Goal: Transaction & Acquisition: Download file/media

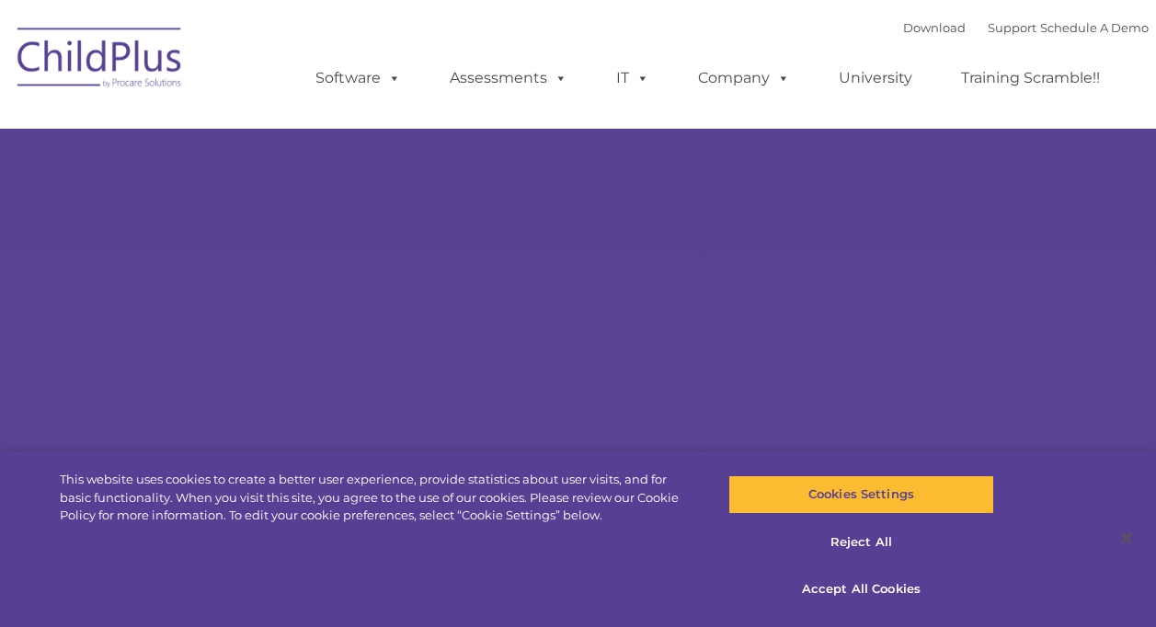
type input ""
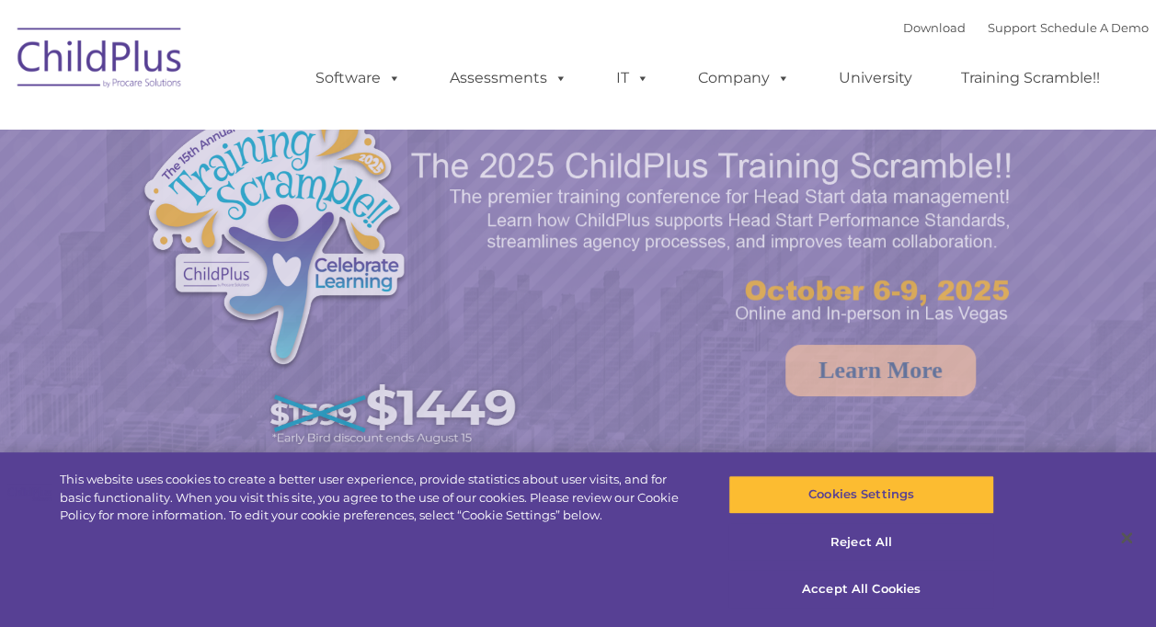
select select "MEDIUM"
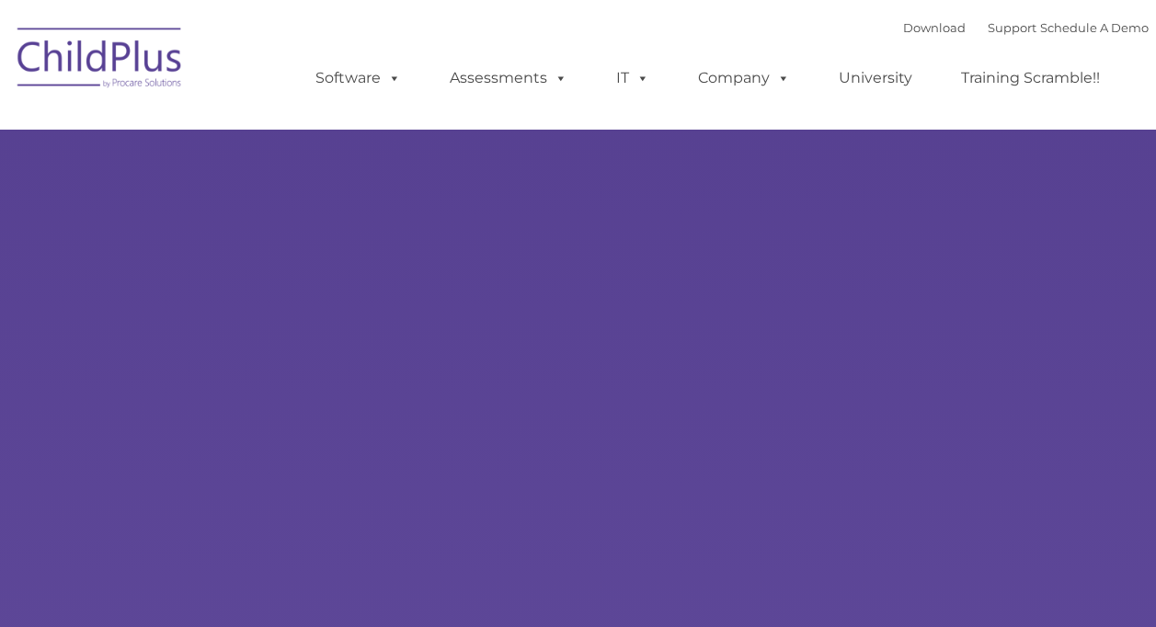
type input ""
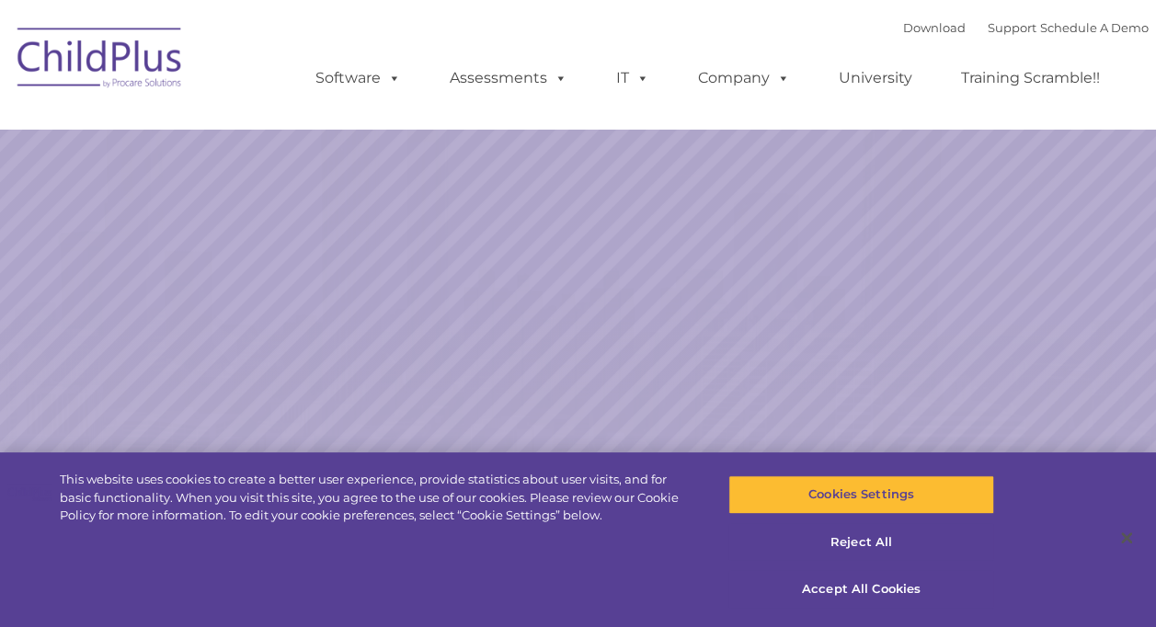
select select "MEDIUM"
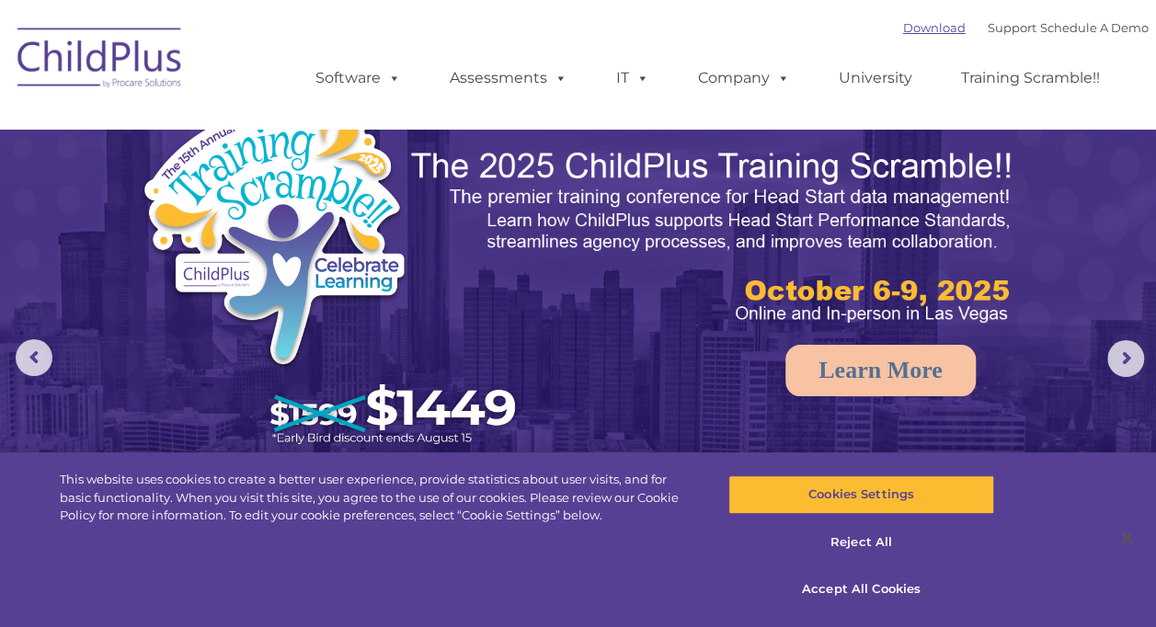
click at [921, 29] on link "Download" at bounding box center [934, 27] width 63 height 15
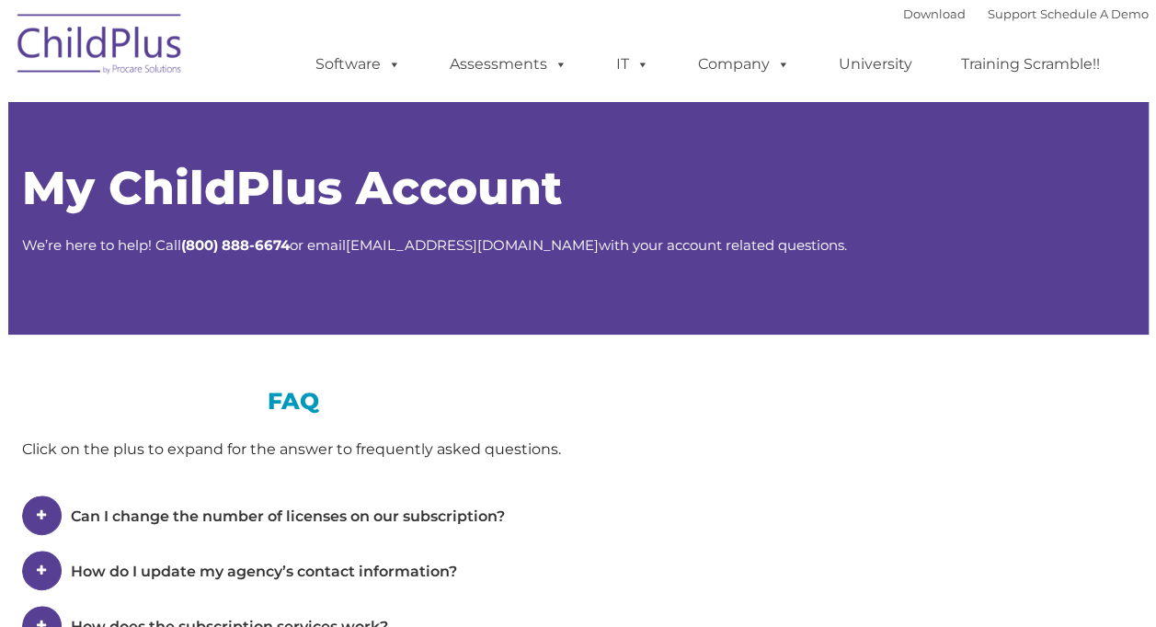
type input ""
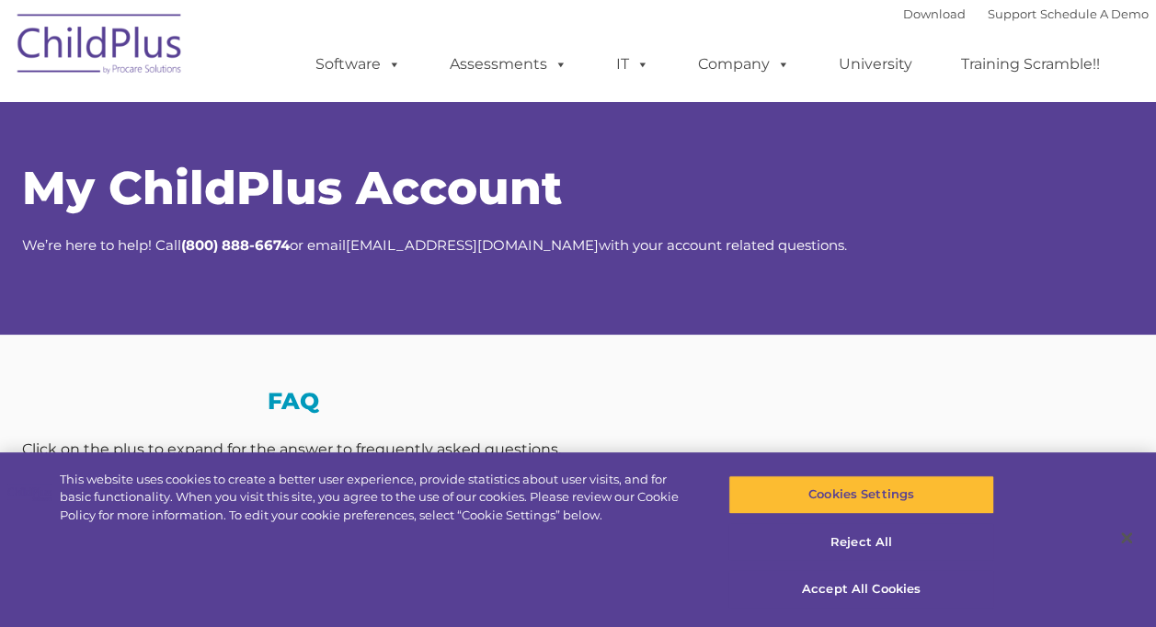
select select "MEDIUM"
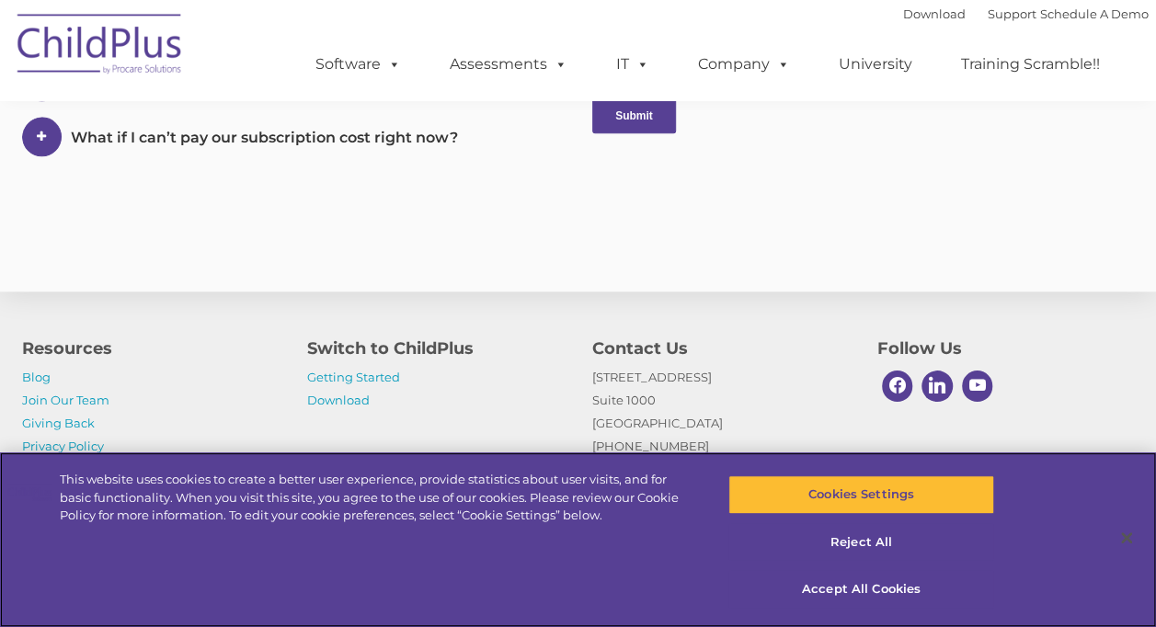
scroll to position [1138, 0]
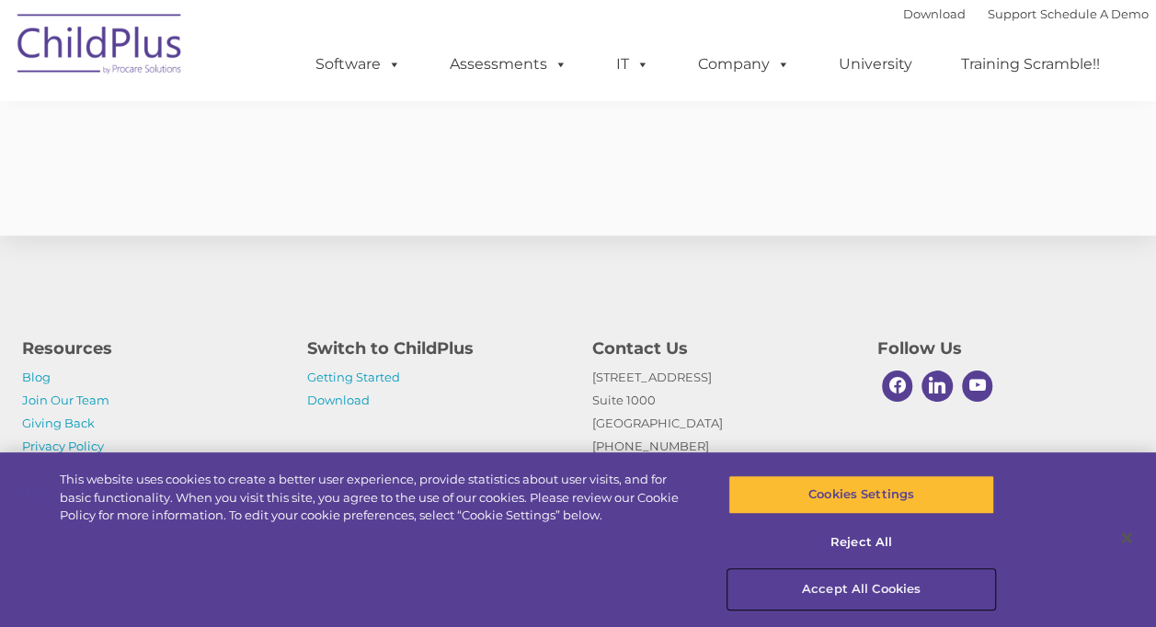
click at [837, 589] on button "Accept All Cookies" at bounding box center [861, 589] width 266 height 39
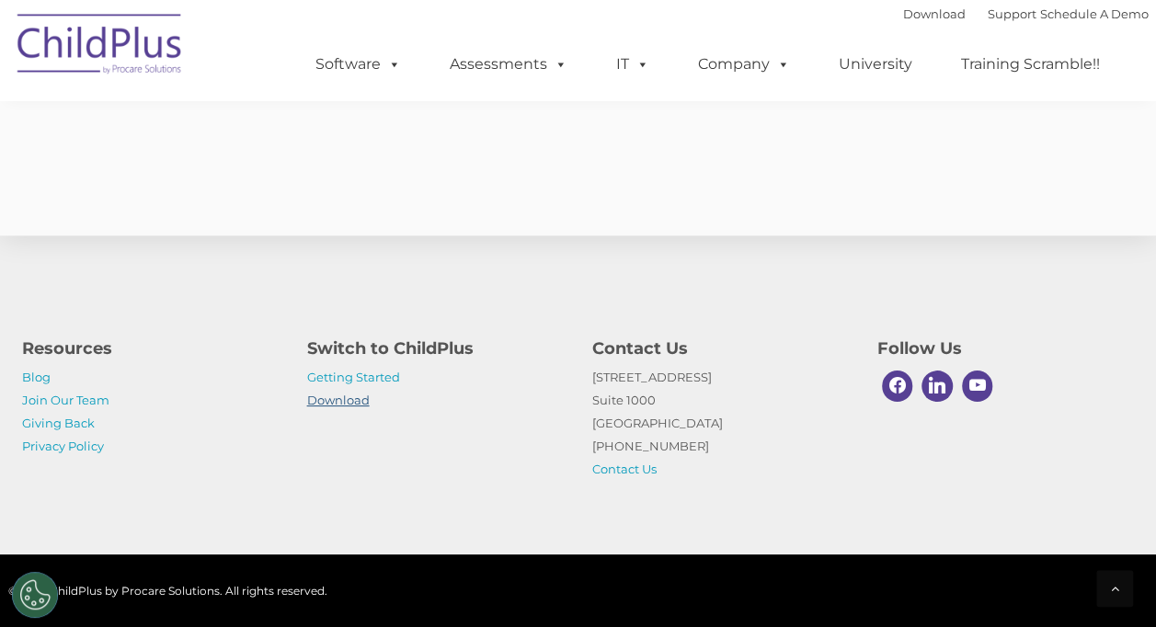
click at [341, 399] on link "Download" at bounding box center [338, 400] width 63 height 15
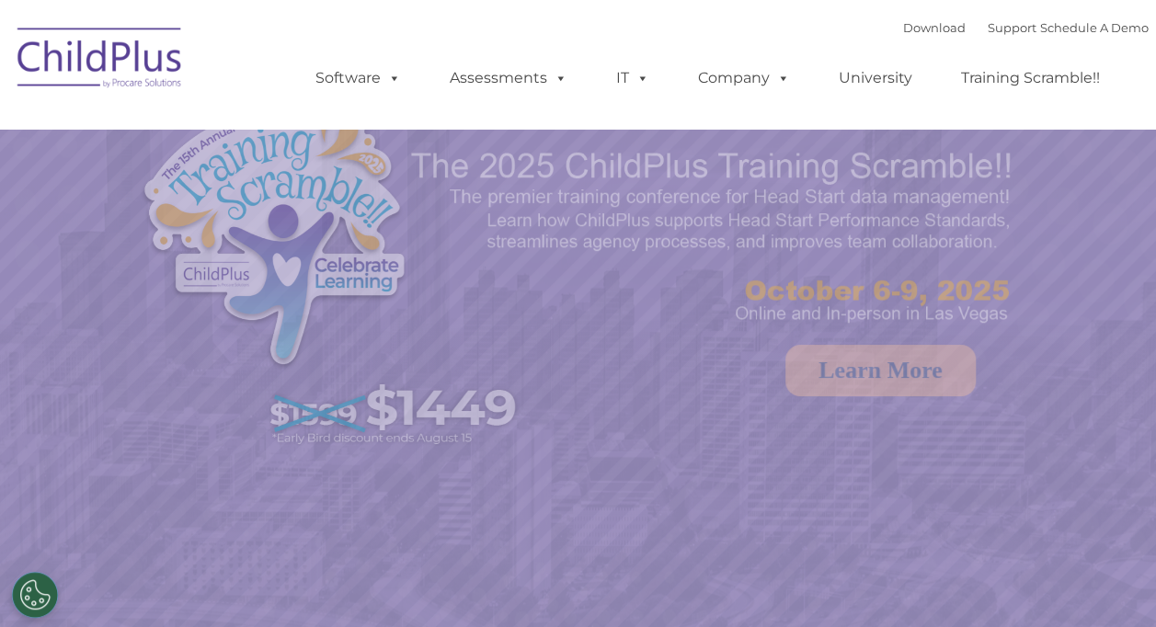
select select "MEDIUM"
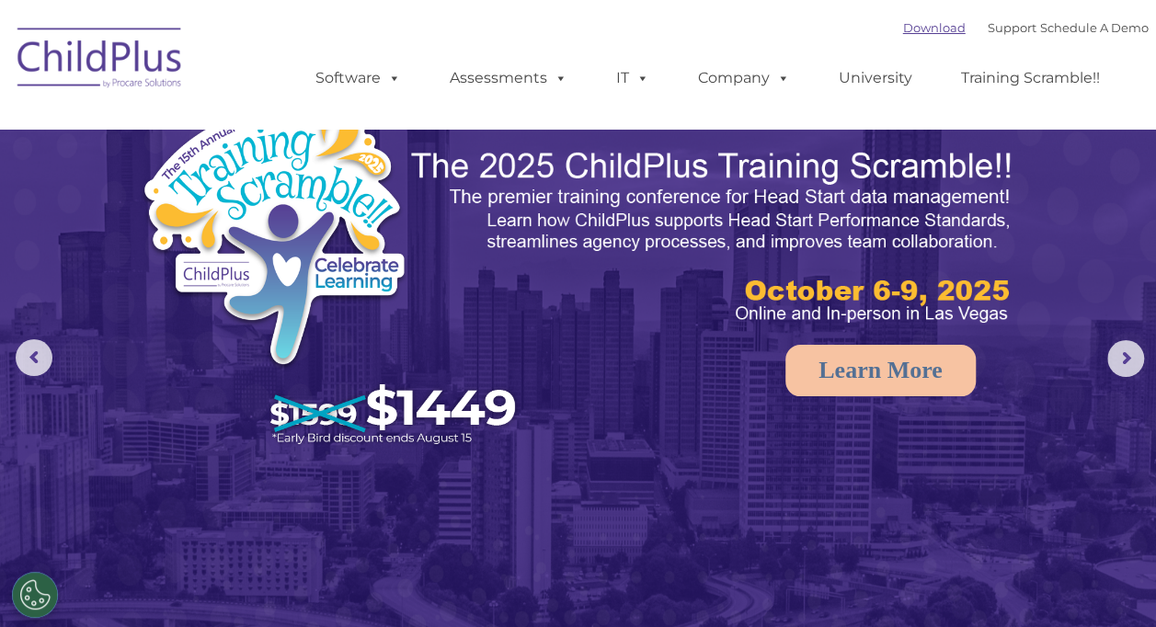
click at [918, 29] on link "Download" at bounding box center [934, 27] width 63 height 15
